Goal: Information Seeking & Learning: Check status

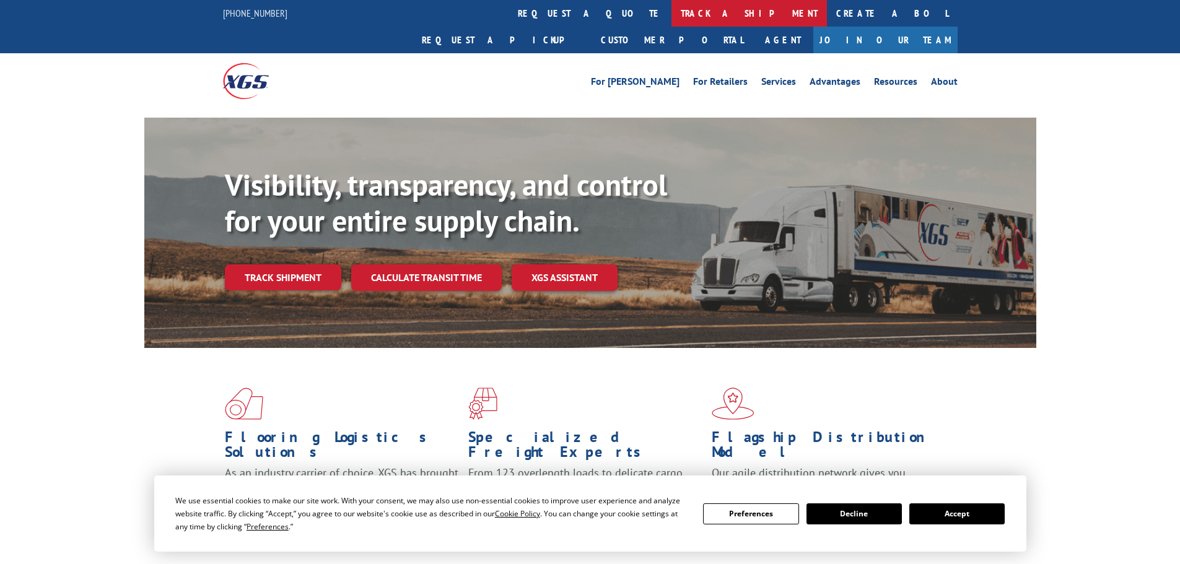
click at [672, 4] on link "track a shipment" at bounding box center [749, 13] width 155 height 27
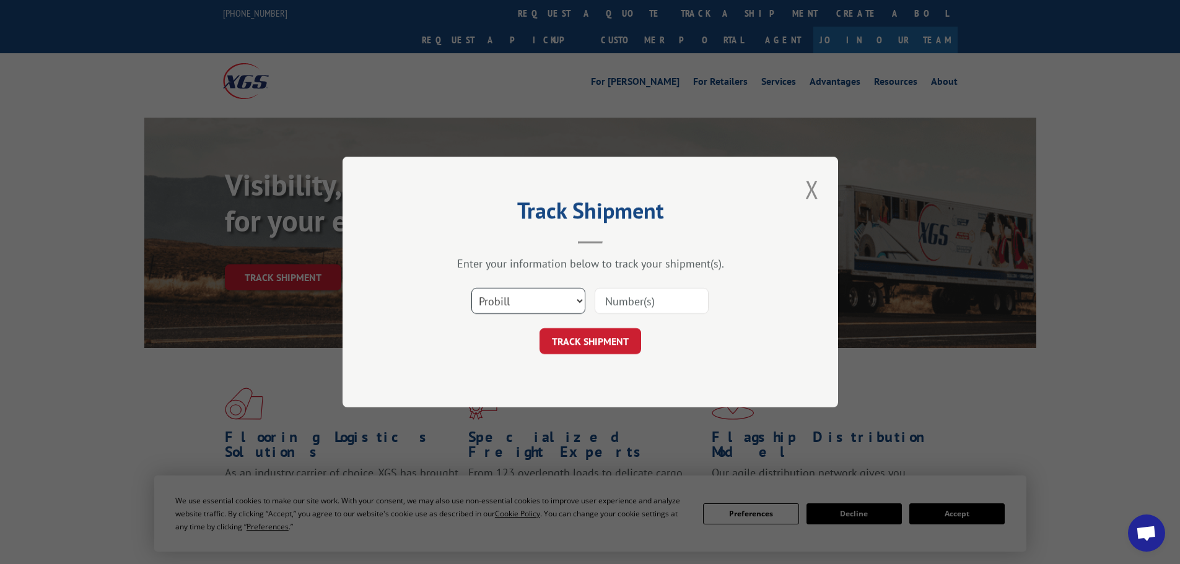
click at [525, 302] on select "Select category... Probill BOL PO" at bounding box center [528, 301] width 114 height 26
select select "bol"
click at [471, 288] on select "Select category... Probill BOL PO" at bounding box center [528, 301] width 114 height 26
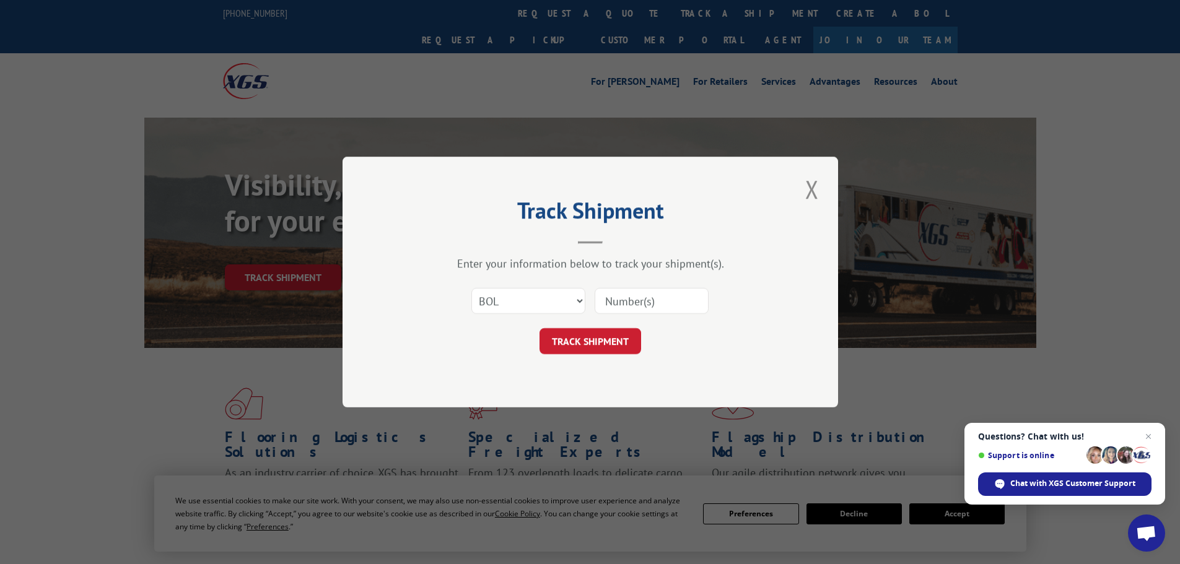
click at [606, 307] on input at bounding box center [652, 301] width 114 height 26
paste input "5943264"
type input "5943264"
drag, startPoint x: 582, startPoint y: 339, endPoint x: 579, endPoint y: 317, distance: 22.0
click at [582, 338] on button "TRACK SHIPMENT" at bounding box center [591, 341] width 102 height 26
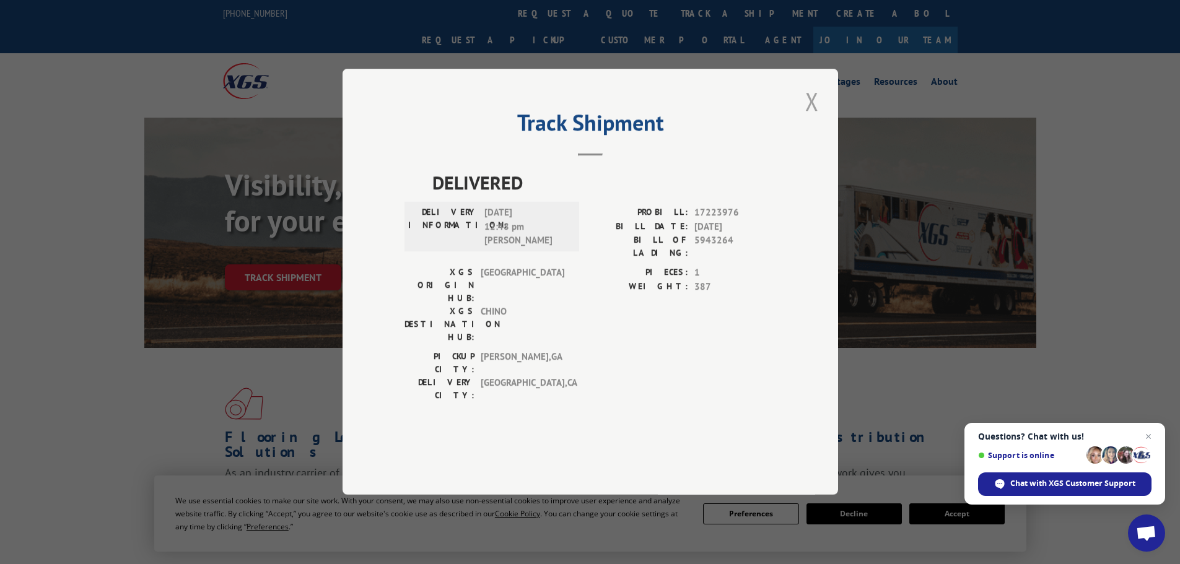
click at [812, 118] on button "Close modal" at bounding box center [812, 101] width 21 height 34
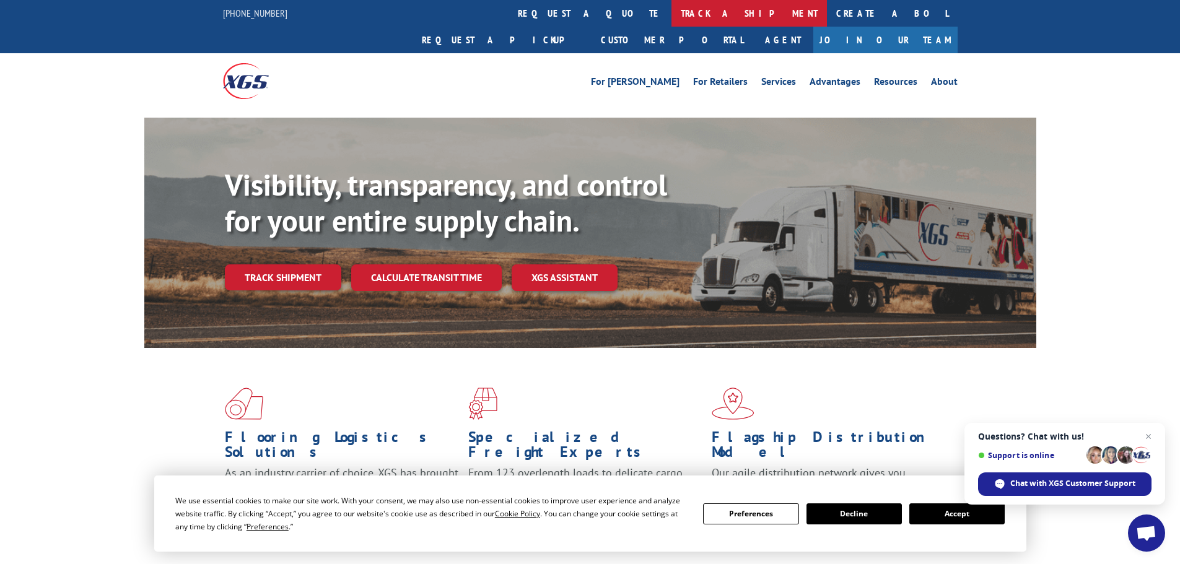
click at [672, 12] on link "track a shipment" at bounding box center [749, 13] width 155 height 27
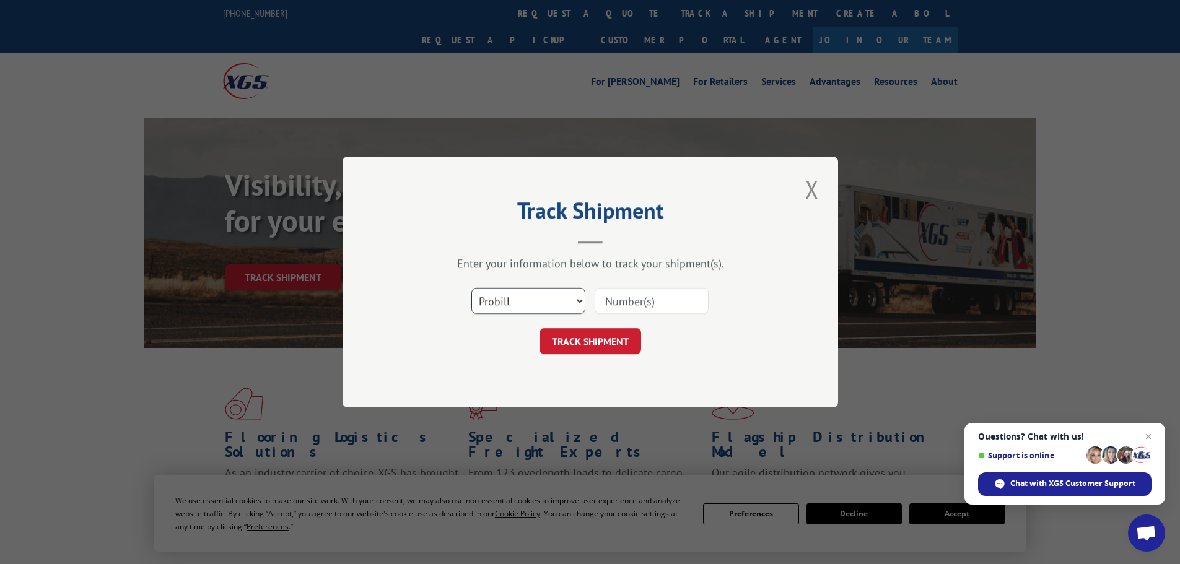
click at [501, 306] on select "Select category... Probill BOL PO" at bounding box center [528, 301] width 114 height 26
select select "bol"
click at [471, 288] on select "Select category... Probill BOL PO" at bounding box center [528, 301] width 114 height 26
click at [625, 293] on input at bounding box center [652, 301] width 114 height 26
paste input "4835997"
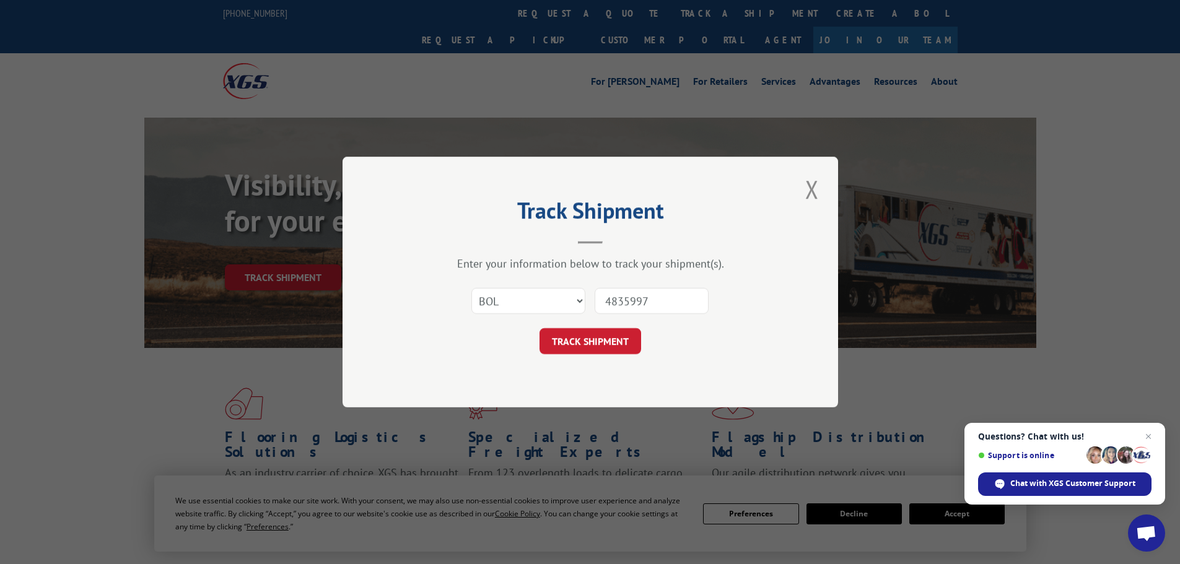
type input "4835997"
click at [602, 341] on button "TRACK SHIPMENT" at bounding box center [591, 341] width 102 height 26
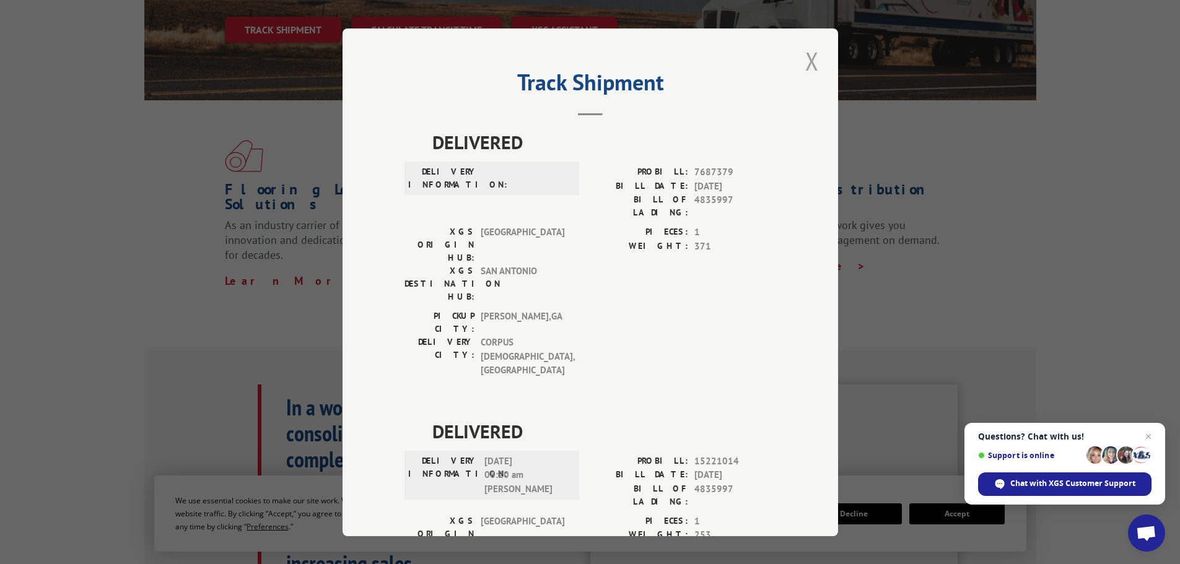
click at [802, 61] on button "Close modal" at bounding box center [812, 61] width 21 height 34
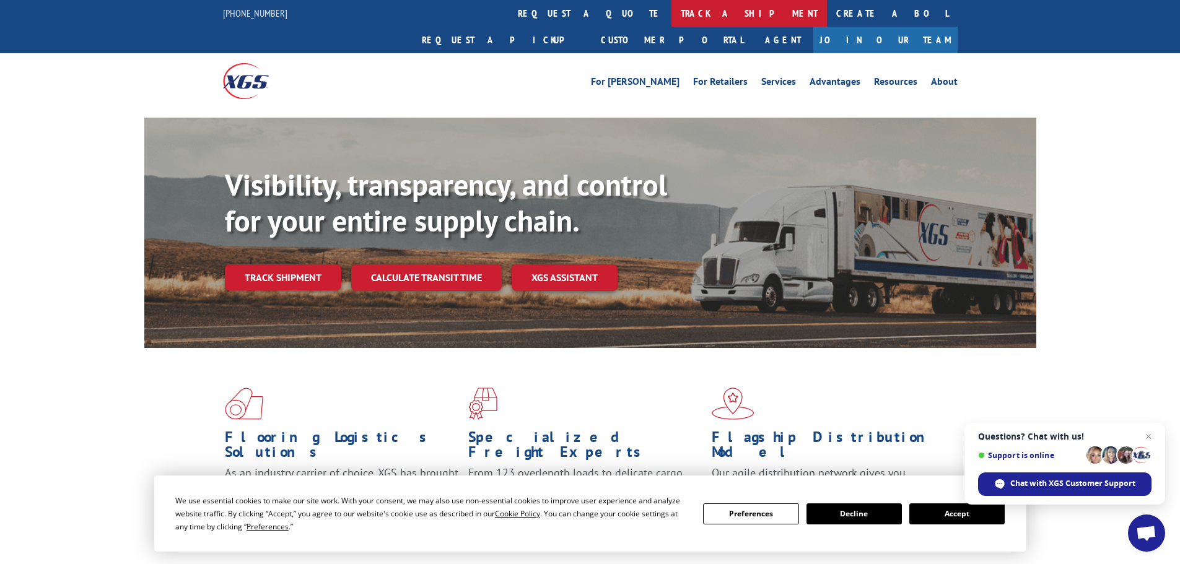
click at [672, 19] on link "track a shipment" at bounding box center [749, 13] width 155 height 27
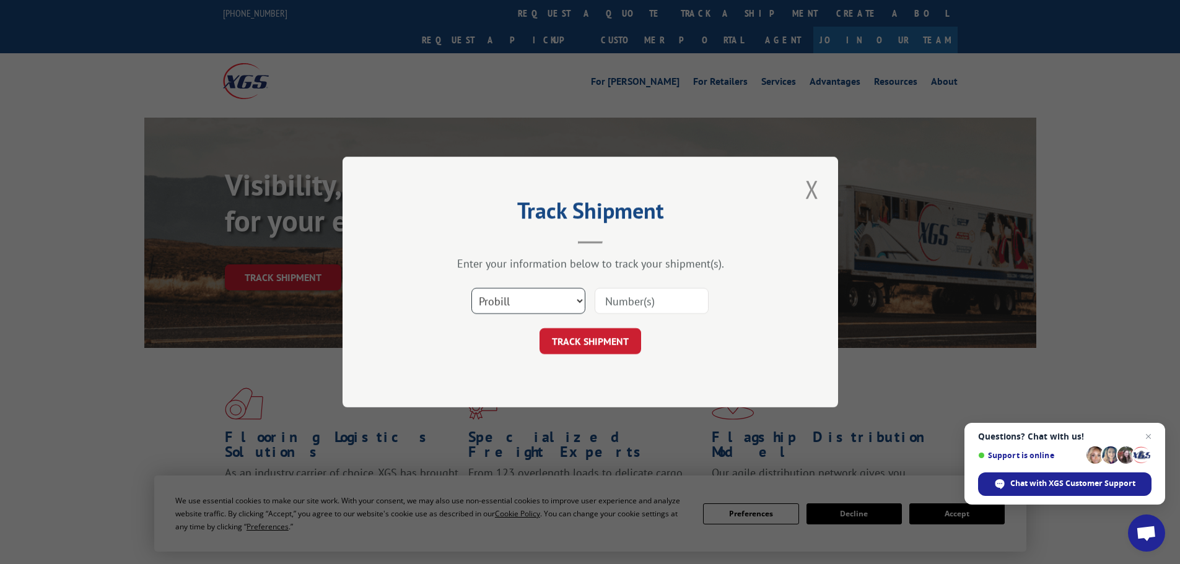
click at [489, 299] on select "Select category... Probill BOL PO" at bounding box center [528, 301] width 114 height 26
select select "bol"
click at [471, 288] on select "Select category... Probill BOL PO" at bounding box center [528, 301] width 114 height 26
click at [613, 303] on input at bounding box center [652, 301] width 114 height 26
paste input "4860182"
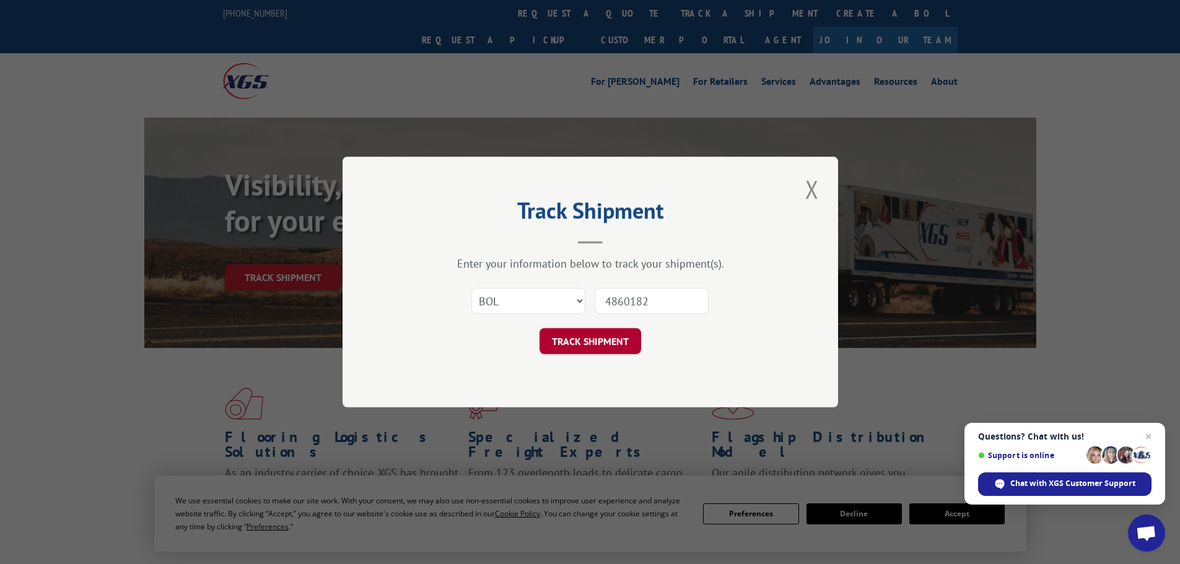
type input "4860182"
click at [603, 337] on button "TRACK SHIPMENT" at bounding box center [591, 341] width 102 height 26
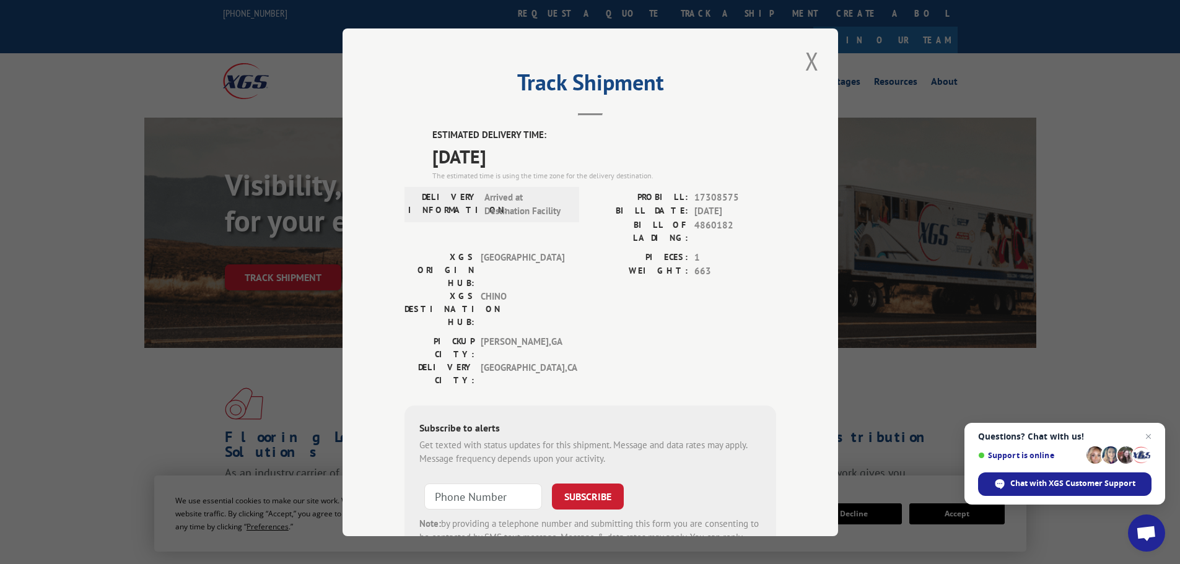
scroll to position [50, 0]
